Goal: Information Seeking & Learning: Learn about a topic

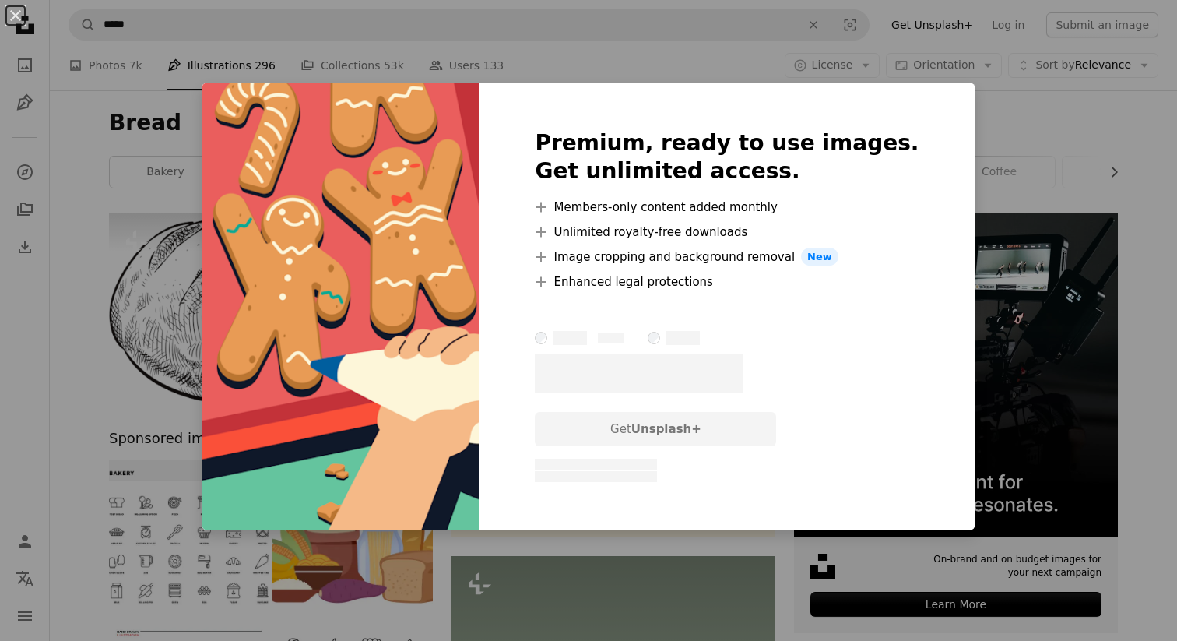
scroll to position [3118, 0]
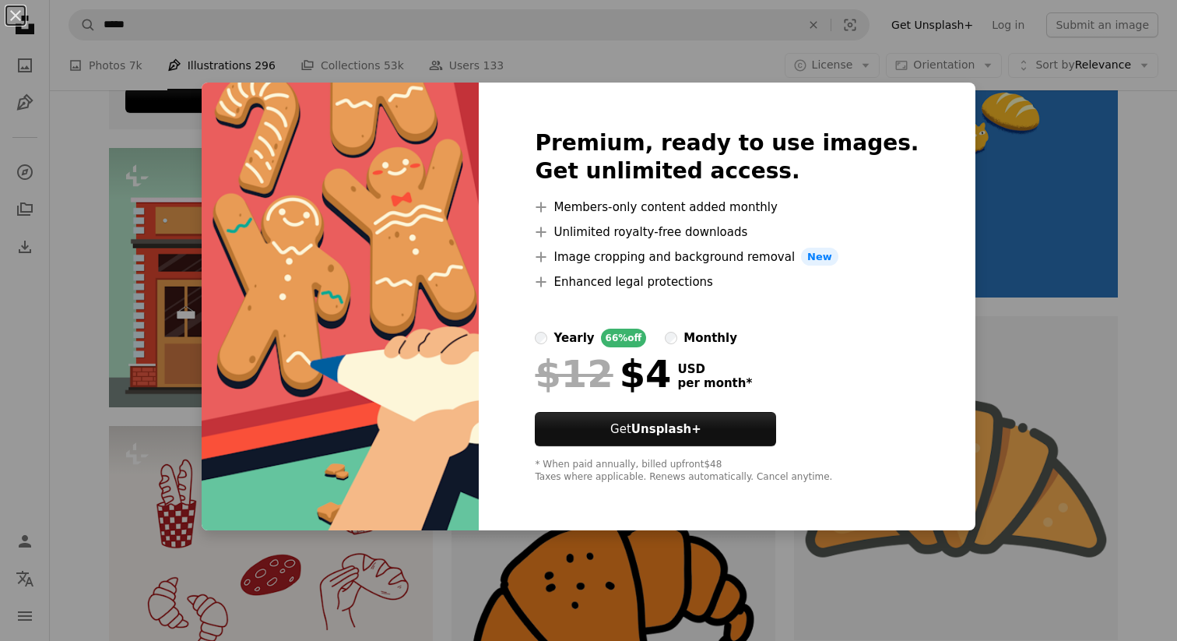
click at [997, 265] on div "An X shape Premium, ready to use images. Get unlimited access. A plus sign Memb…" at bounding box center [588, 320] width 1177 height 641
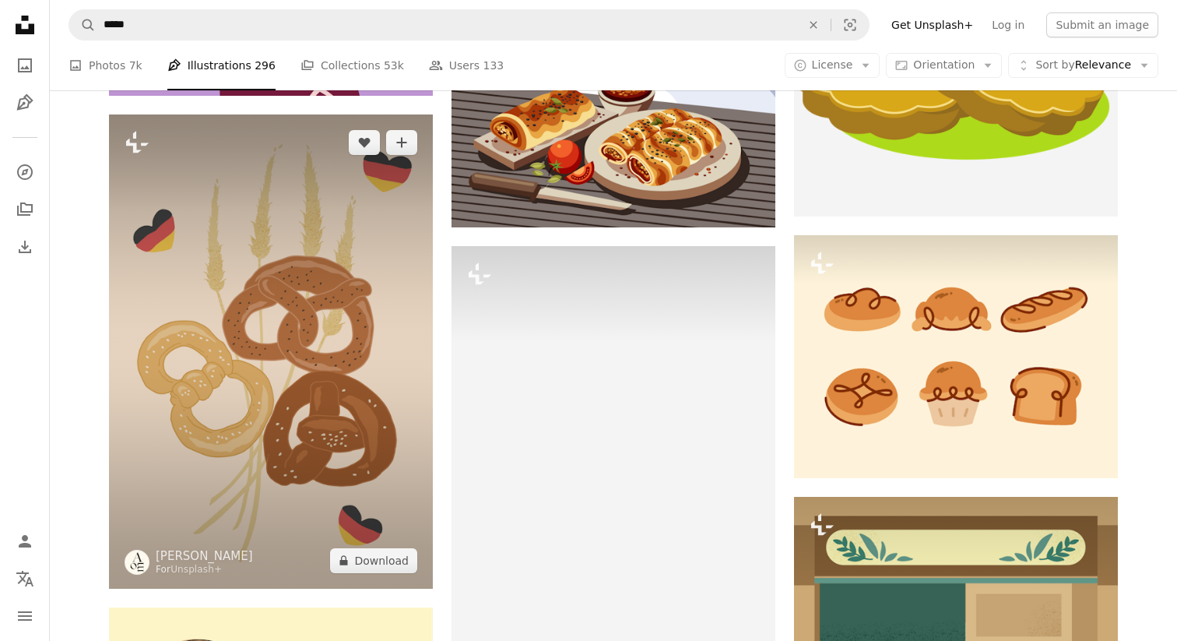
scroll to position [13516, 0]
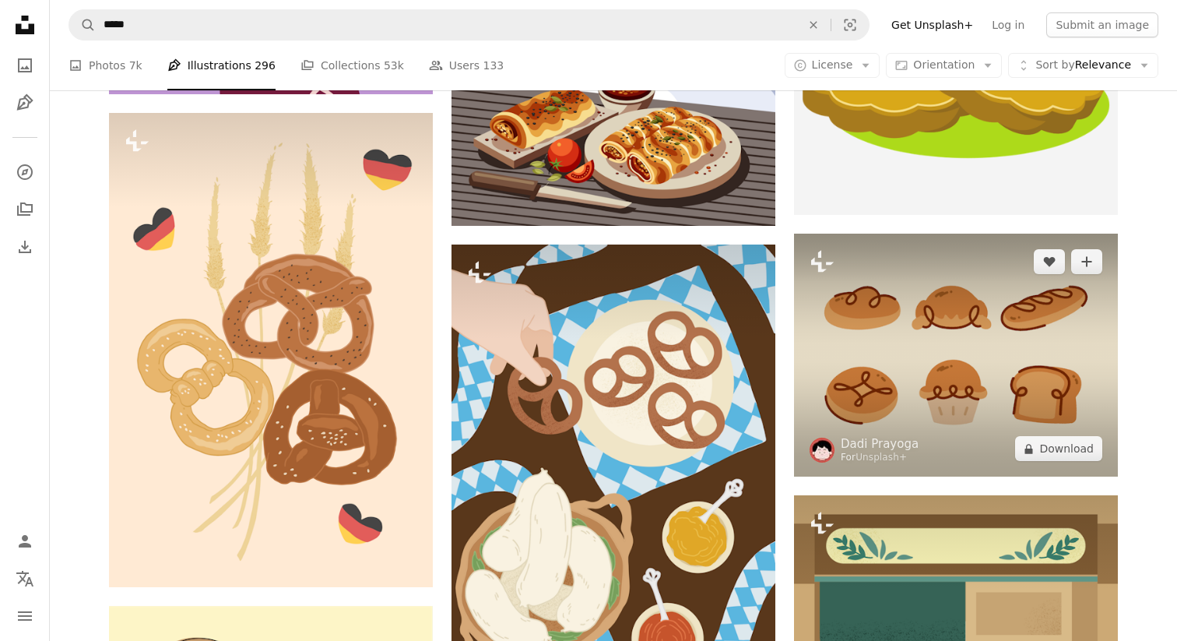
click at [911, 380] on img at bounding box center [956, 355] width 324 height 243
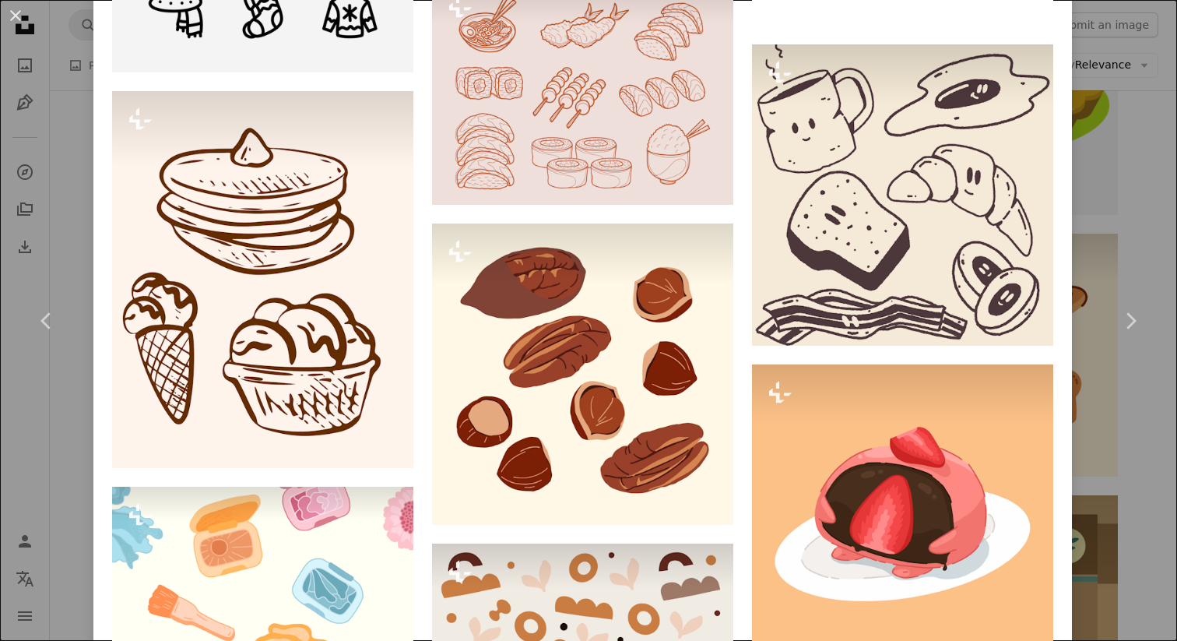
scroll to position [5751, 0]
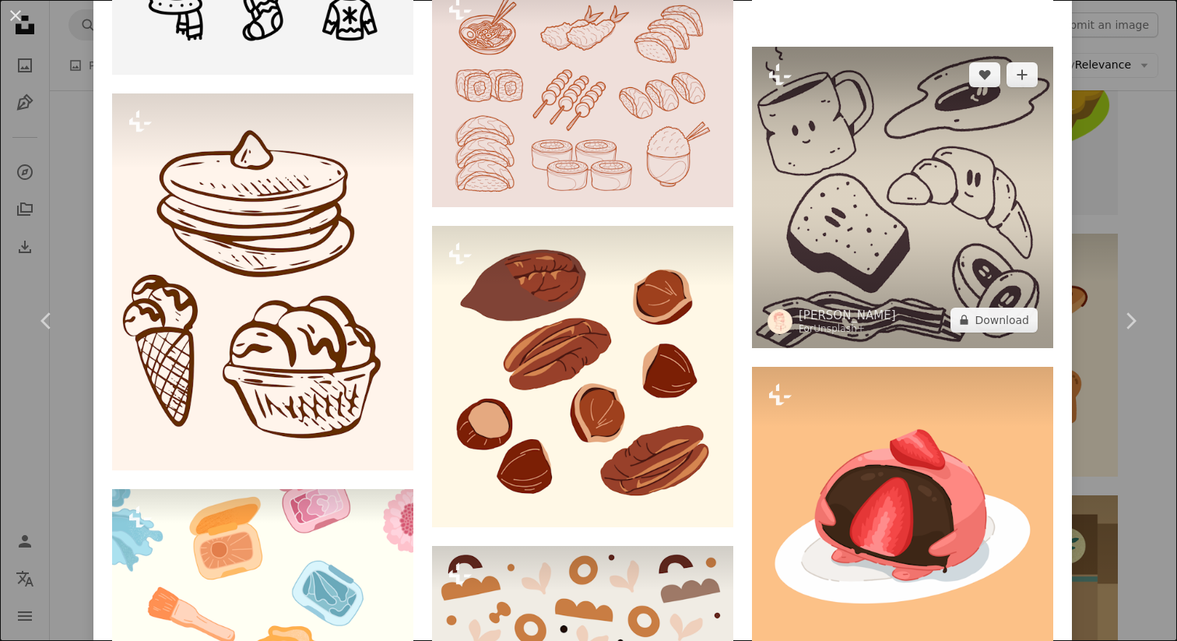
click at [954, 248] on img at bounding box center [902, 197] width 301 height 301
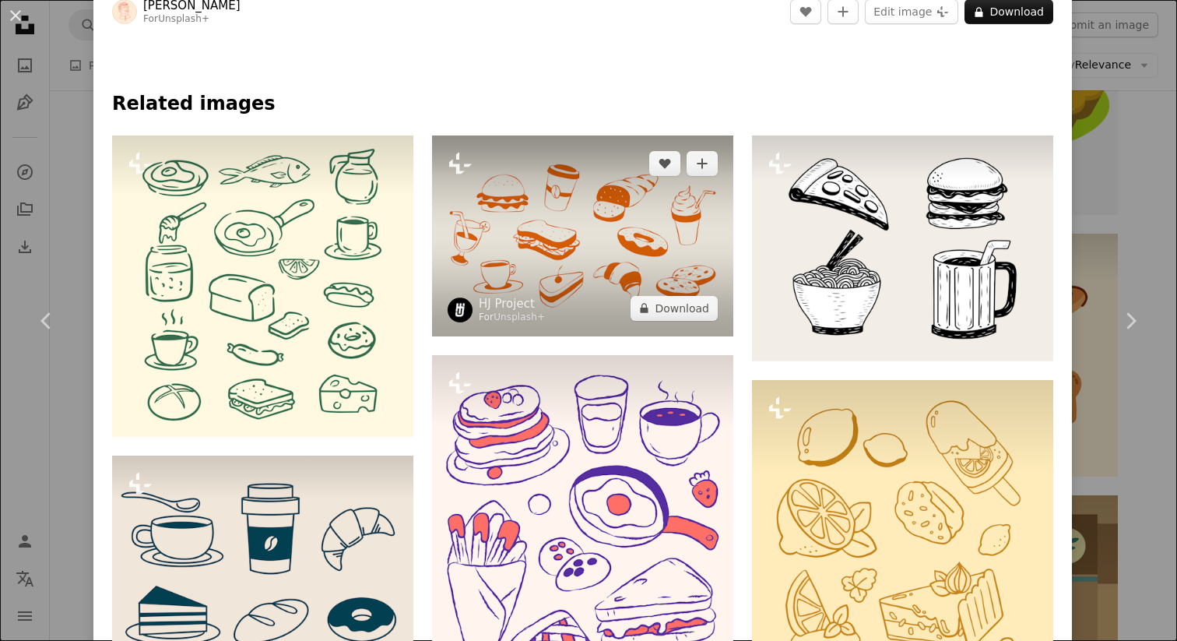
scroll to position [700, 0]
